Goal: Information Seeking & Learning: Understand process/instructions

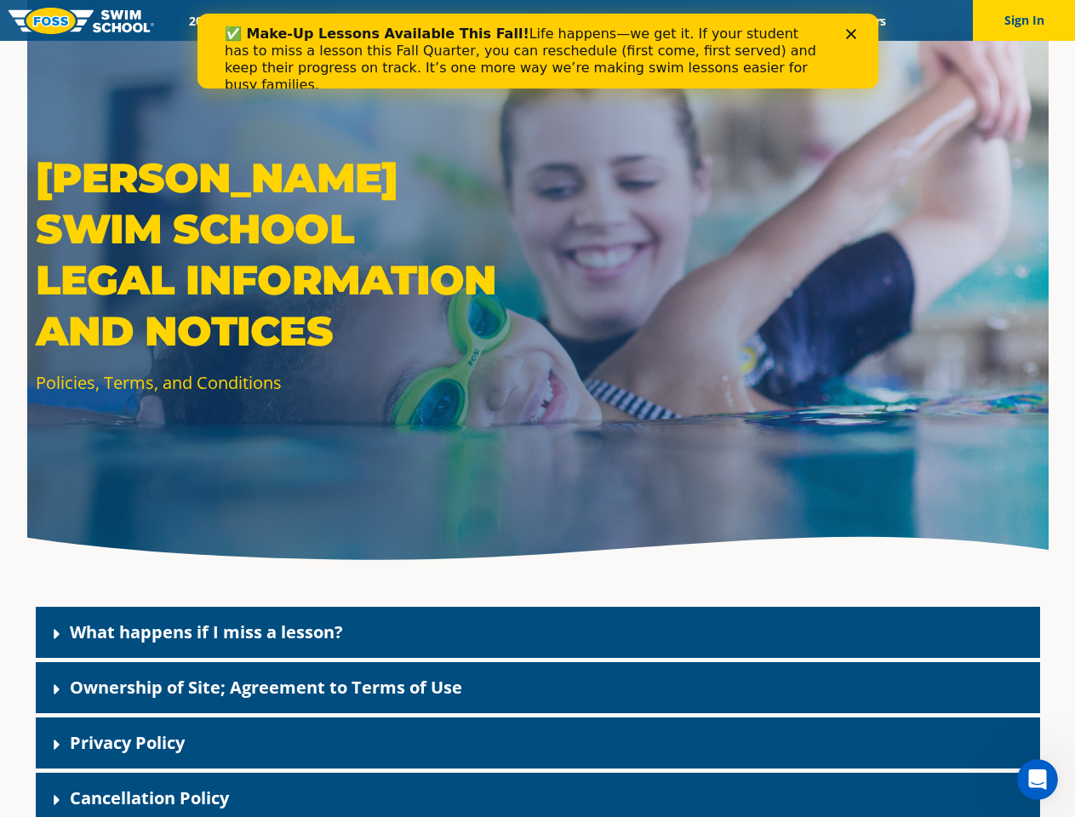
click at [537, 429] on div "[PERSON_NAME] Swim School Legal Information and Notices Policies, Terms, and Co…" at bounding box center [537, 286] width 1021 height 572
click at [1024, 20] on button "Sign In" at bounding box center [1024, 20] width 102 height 41
click at [538, 632] on div "What happens if I miss a lesson?" at bounding box center [538, 632] width 1004 height 51
click at [206, 631] on link "What happens if I miss a lesson?" at bounding box center [206, 631] width 273 height 23
click at [538, 687] on div "Ownership of Site; Agreement to Terms of Use" at bounding box center [538, 687] width 1004 height 51
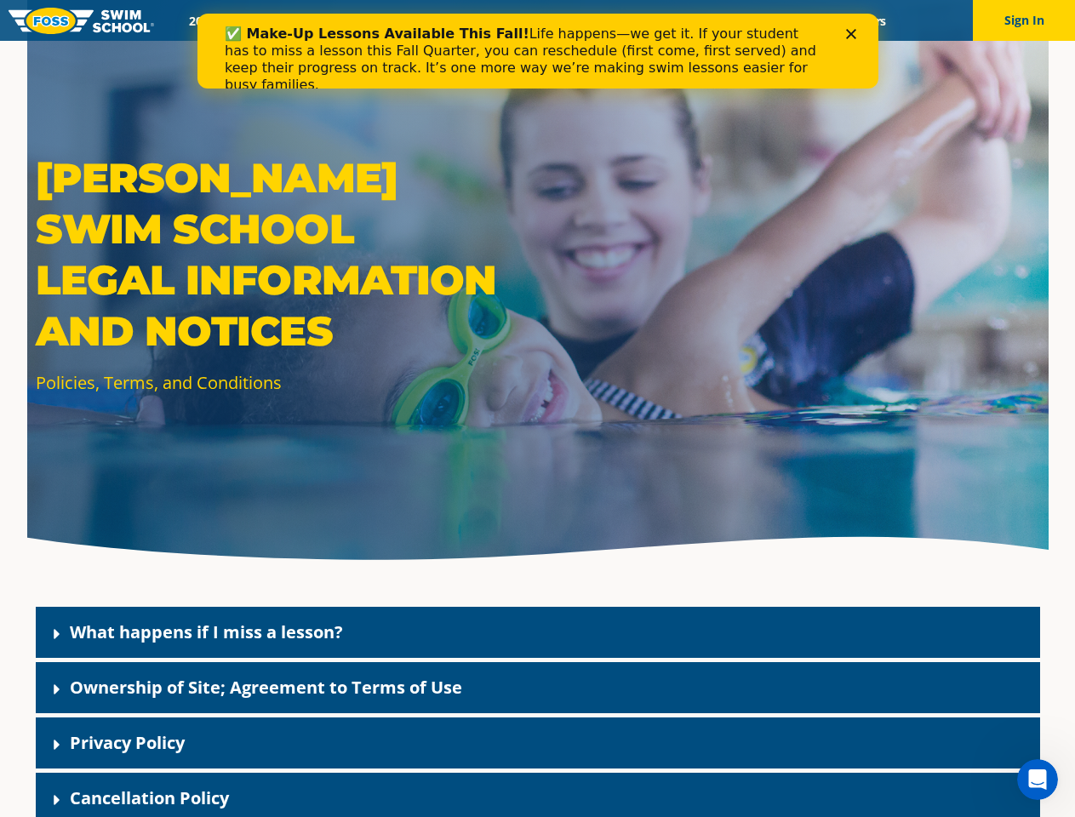
click at [265, 687] on link "Ownership of Site; Agreement to Terms of Use" at bounding box center [266, 687] width 392 height 23
click at [538, 743] on div "Privacy Policy" at bounding box center [538, 742] width 1004 height 51
click at [127, 742] on link "Privacy Policy" at bounding box center [127, 742] width 115 height 23
click at [538, 795] on div "Cancellation Policy" at bounding box center [538, 798] width 1004 height 51
click at [149, 797] on link "Cancellation Policy" at bounding box center [149, 797] width 159 height 23
